Goal: Information Seeking & Learning: Learn about a topic

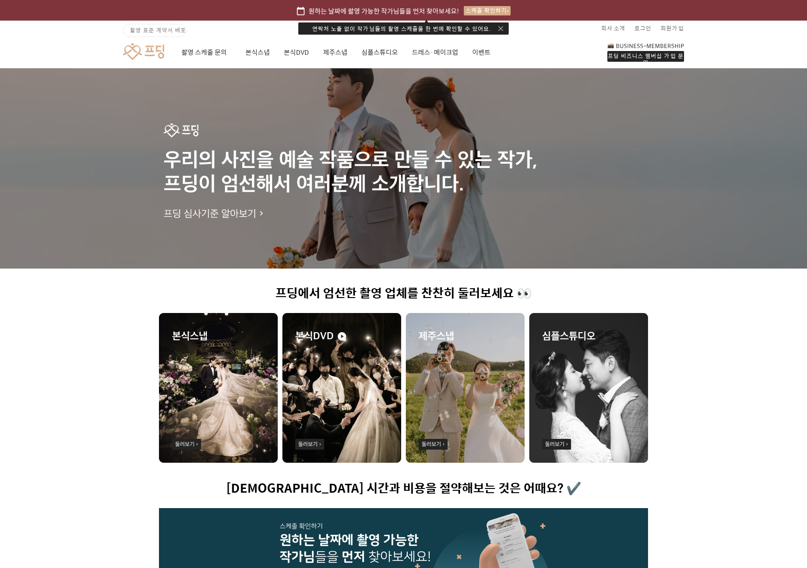
click at [204, 385] on img at bounding box center [218, 388] width 119 height 150
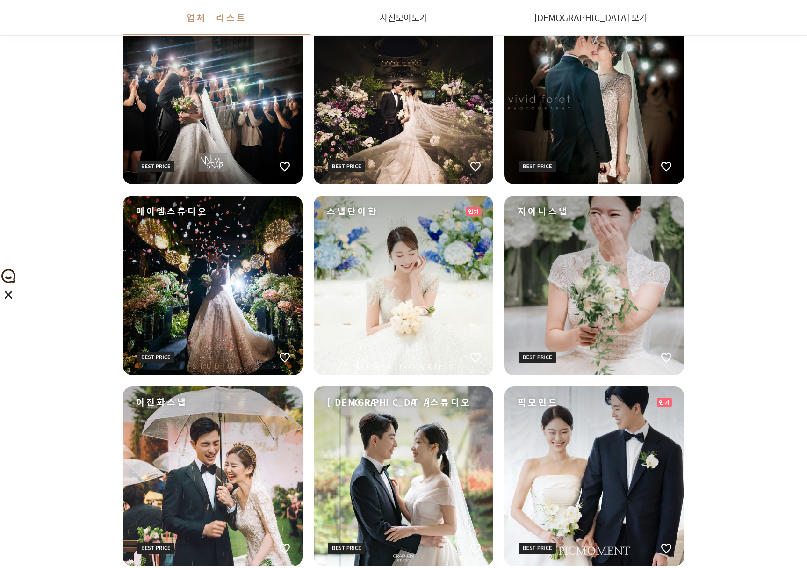
scroll to position [408, 0]
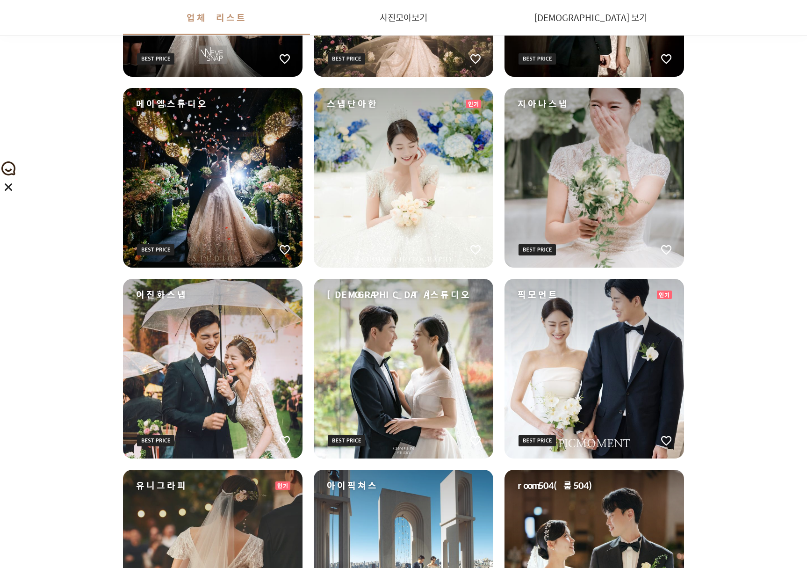
click at [432, 217] on div "스냅단아한" at bounding box center [404, 178] width 180 height 180
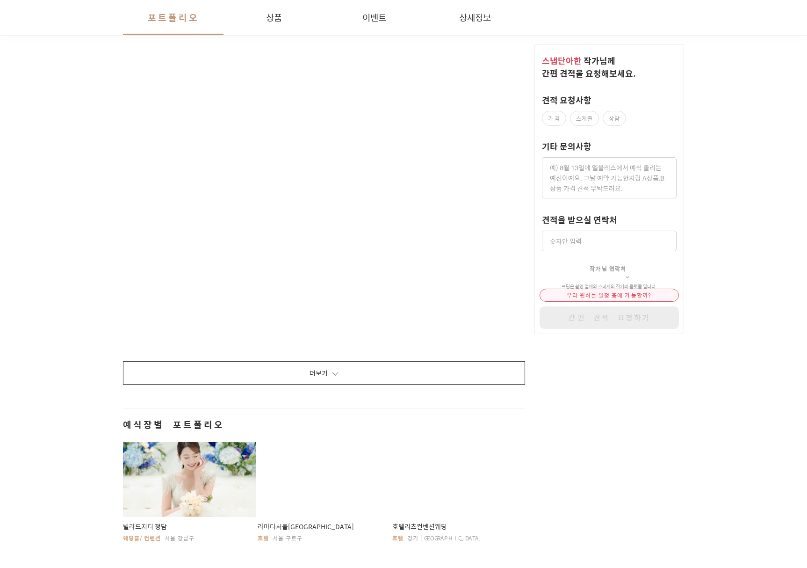
scroll to position [1293, 0]
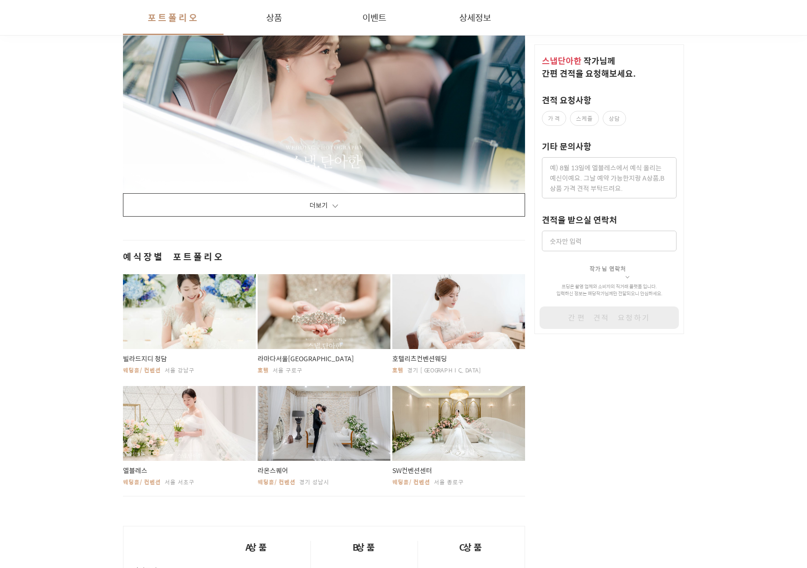
click at [452, 208] on button "더보기" at bounding box center [324, 204] width 402 height 23
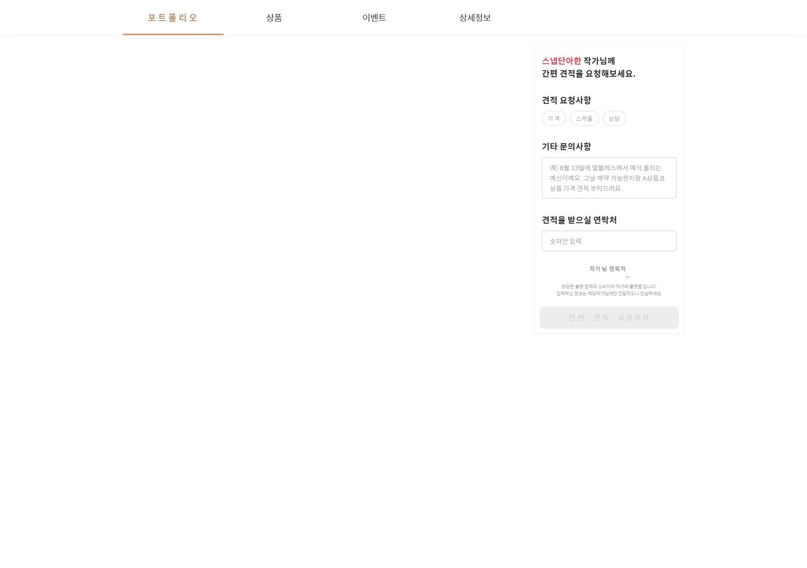
scroll to position [9991, 0]
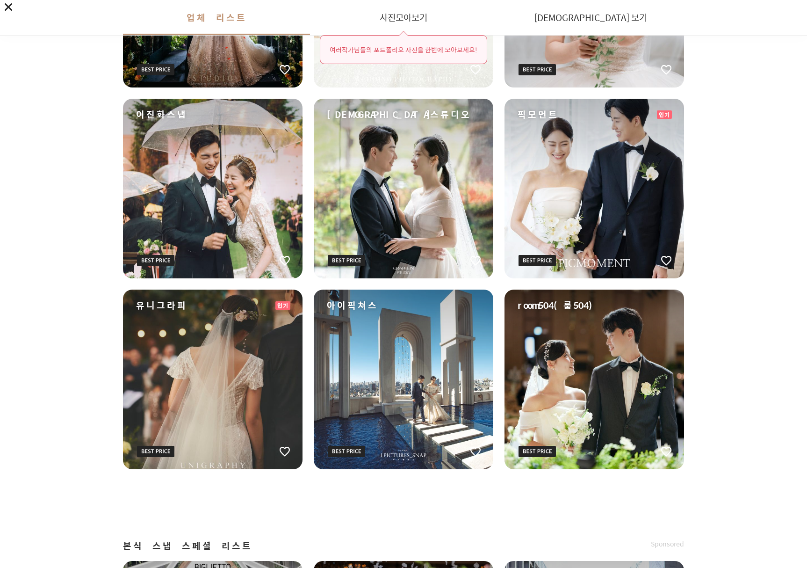
scroll to position [526, 0]
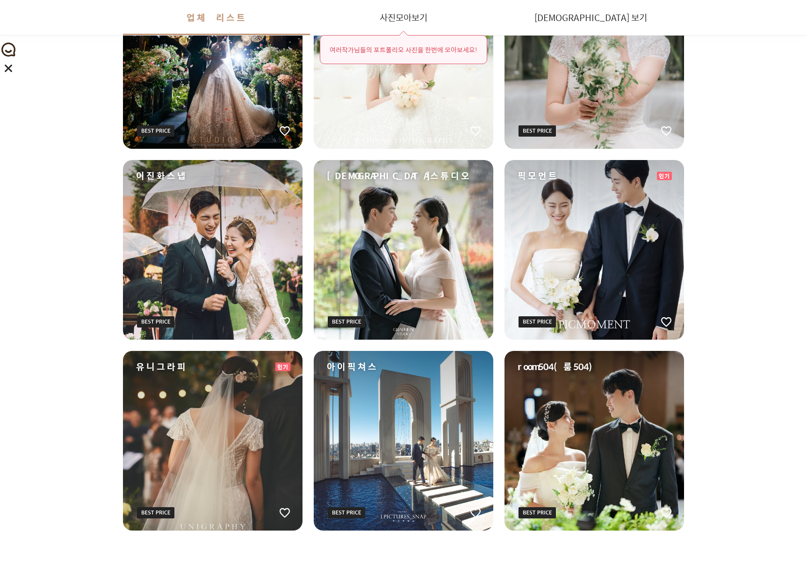
click at [587, 288] on div "픽모먼트" at bounding box center [594, 250] width 180 height 180
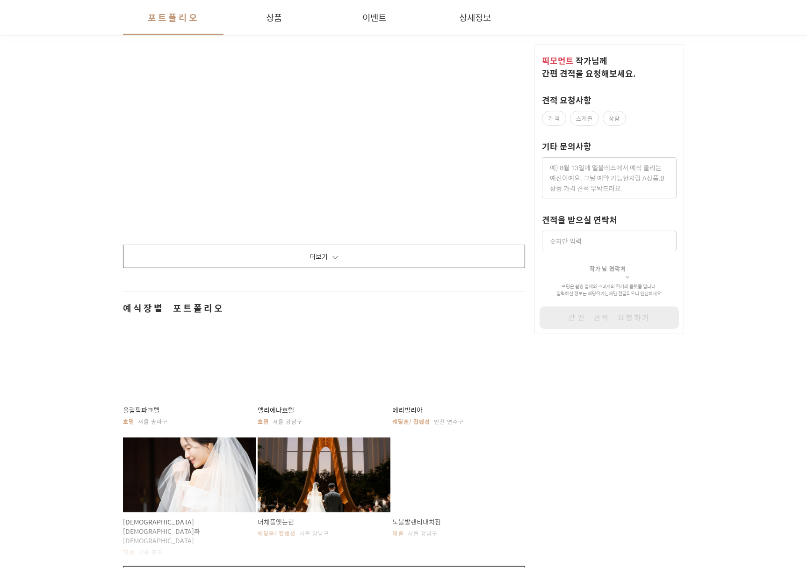
scroll to position [1635, 0]
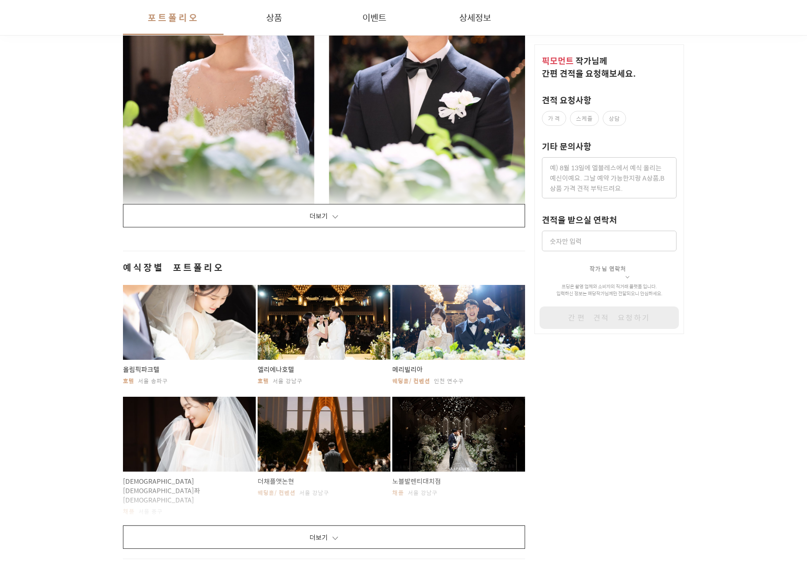
click at [441, 214] on button "더보기" at bounding box center [324, 215] width 402 height 23
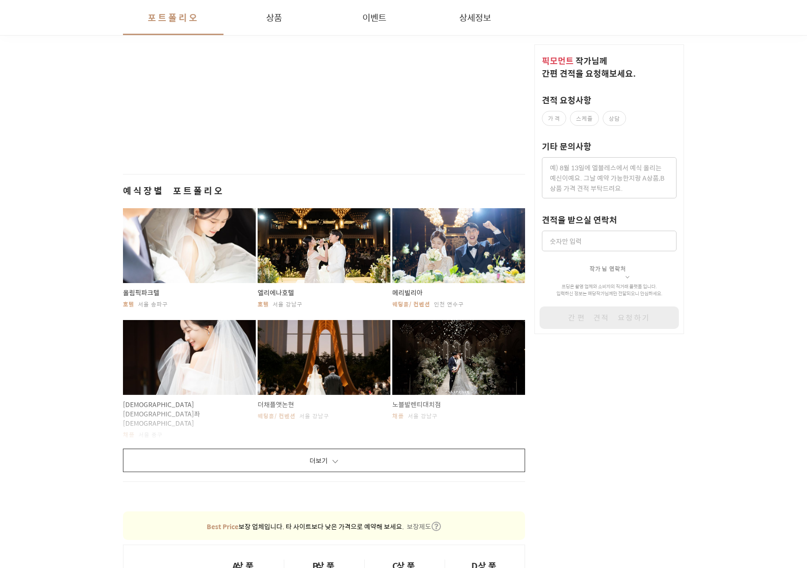
scroll to position [15842, 0]
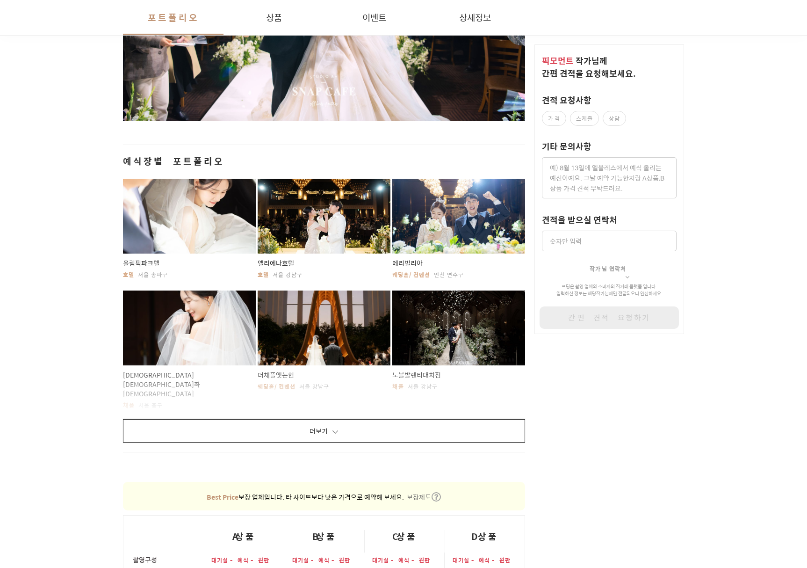
click at [453, 419] on button "더보기" at bounding box center [324, 430] width 402 height 23
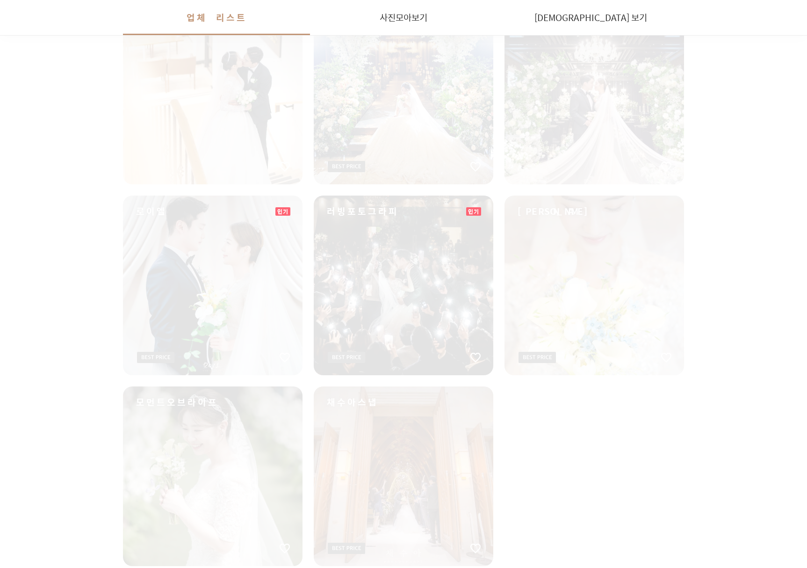
scroll to position [1361, 0]
